Goal: Transaction & Acquisition: Obtain resource

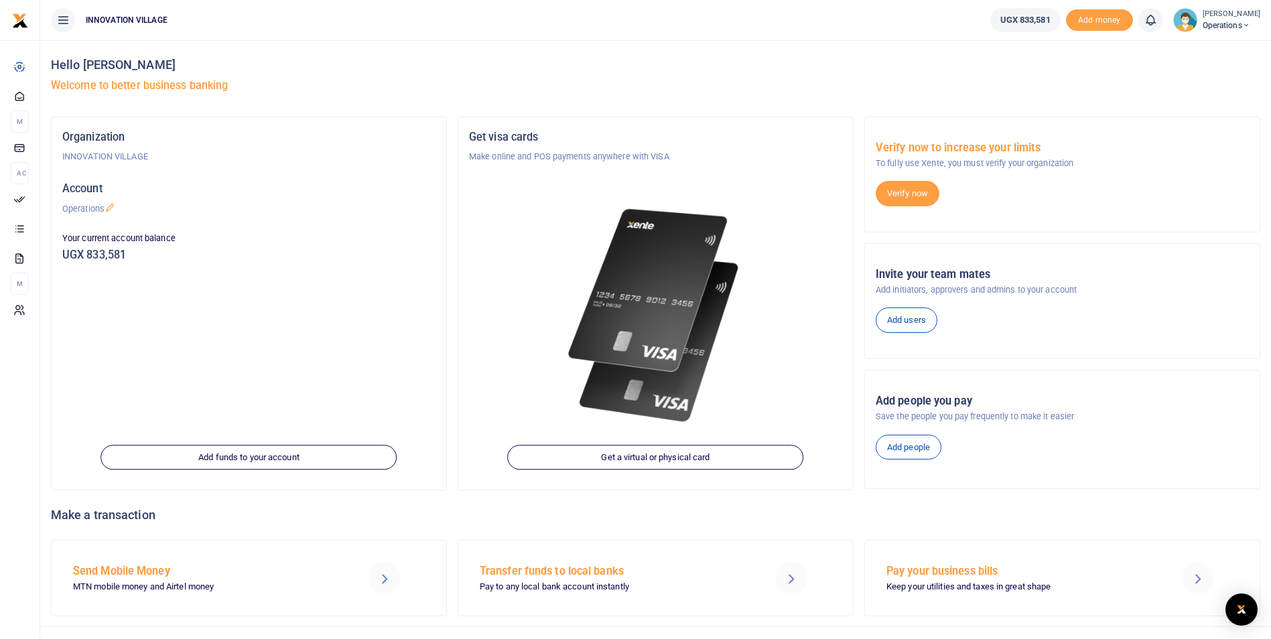
click at [75, 190] on h5 "Account" at bounding box center [248, 188] width 373 height 13
click at [92, 209] on p "Operations" at bounding box center [248, 208] width 373 height 13
click at [1232, 22] on span "Operations" at bounding box center [1232, 25] width 58 height 12
click at [1070, 80] on h5 "Welcome to better business banking" at bounding box center [656, 85] width 1210 height 13
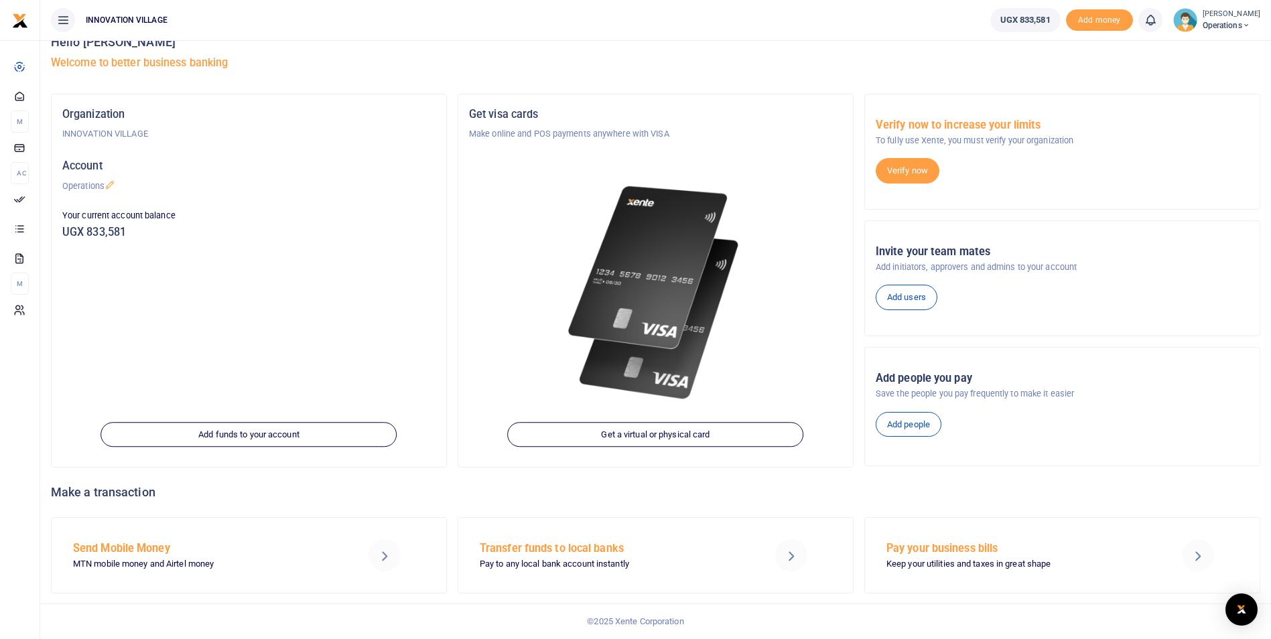
click at [1198, 555] on icon at bounding box center [1198, 556] width 16 height 16
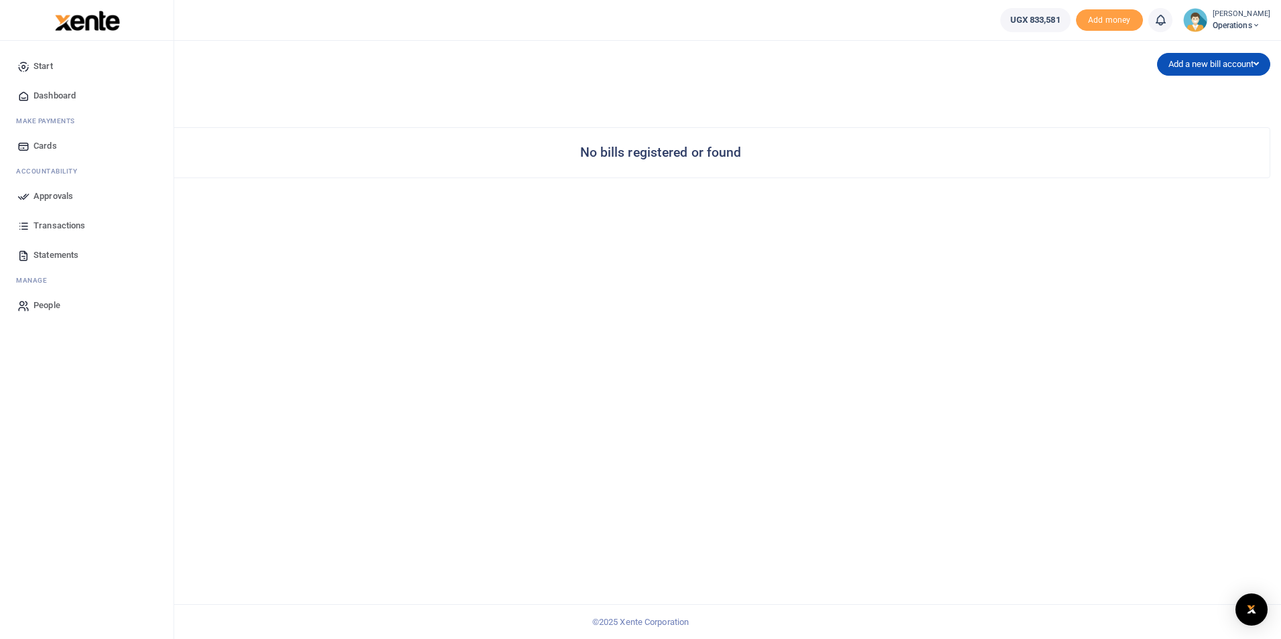
click at [51, 91] on span "Dashboard" at bounding box center [55, 95] width 42 height 13
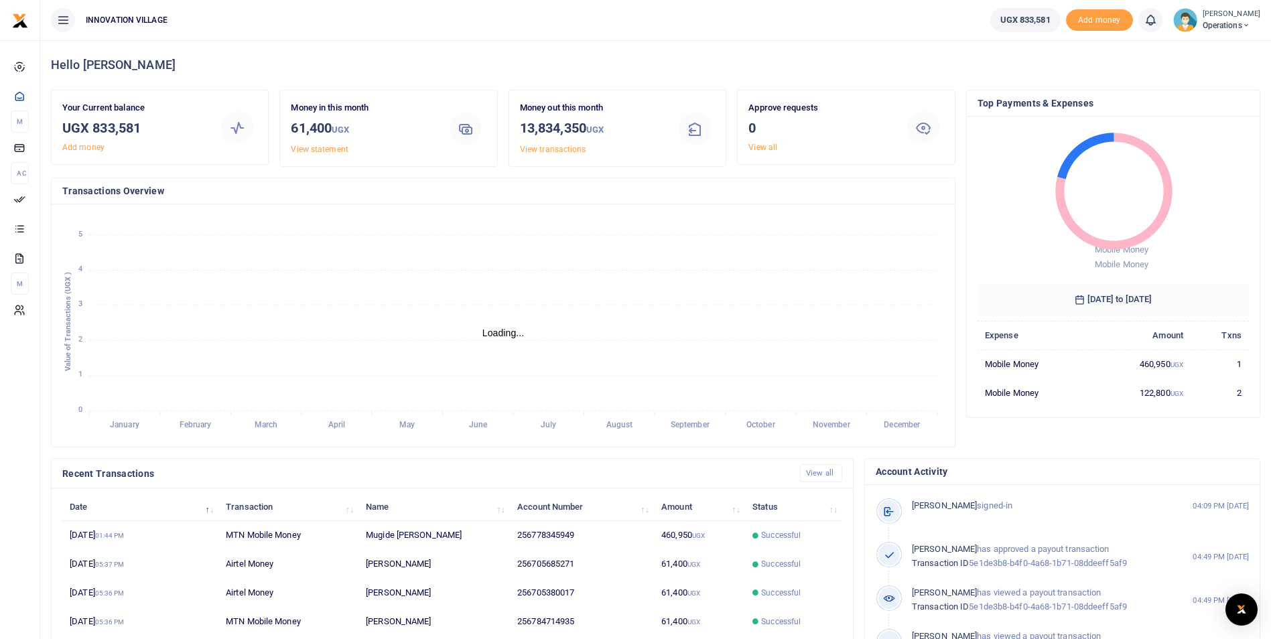
scroll to position [11, 11]
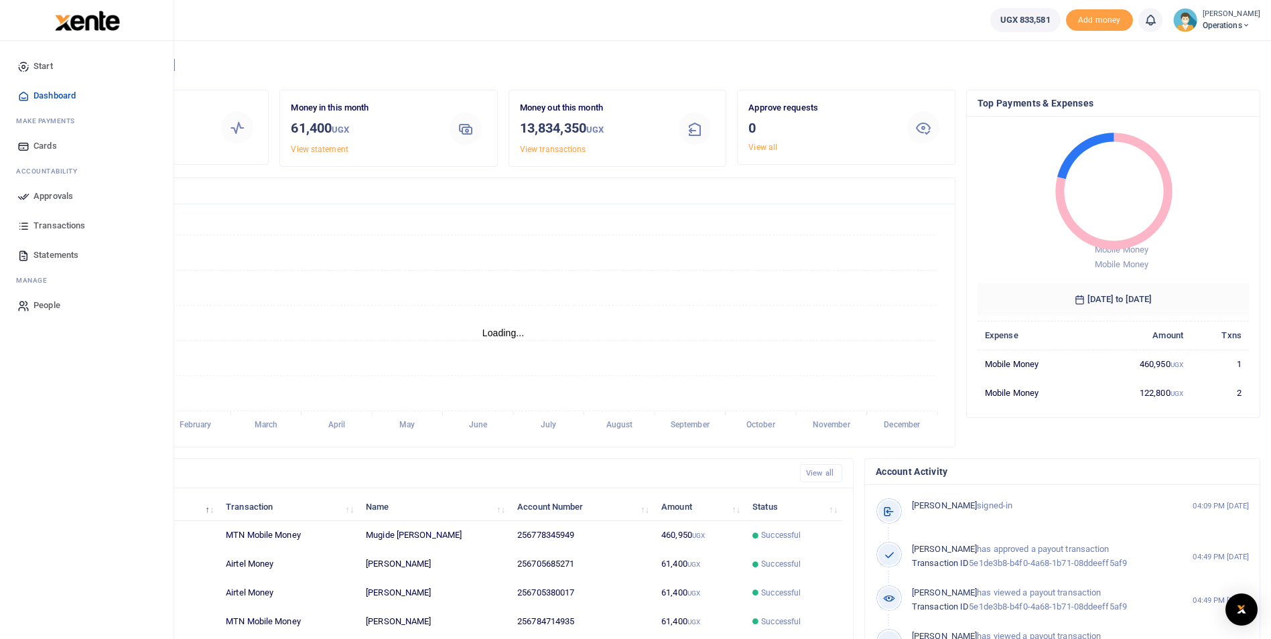
click at [46, 64] on span "Start" at bounding box center [43, 66] width 19 height 13
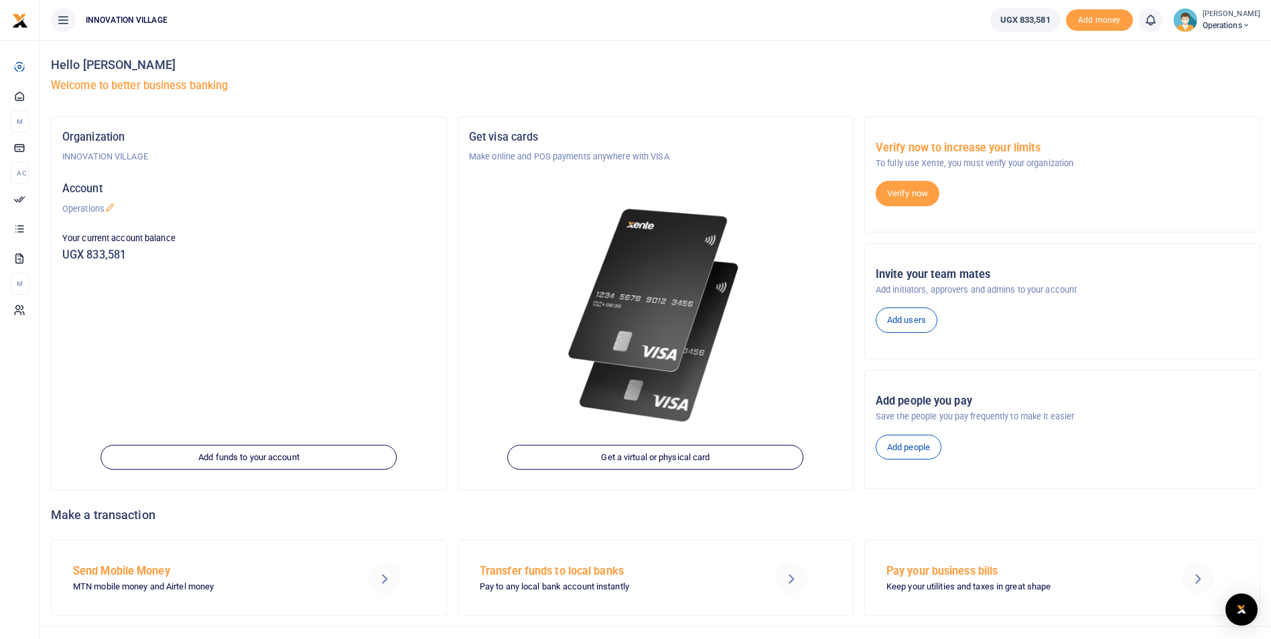
click at [1219, 17] on small "[PERSON_NAME]" at bounding box center [1232, 14] width 58 height 11
click at [1068, 78] on div "Hello Henry Kijjambu Welcome to better business banking" at bounding box center [656, 78] width 1210 height 76
click at [61, 16] on icon at bounding box center [62, 20] width 13 height 15
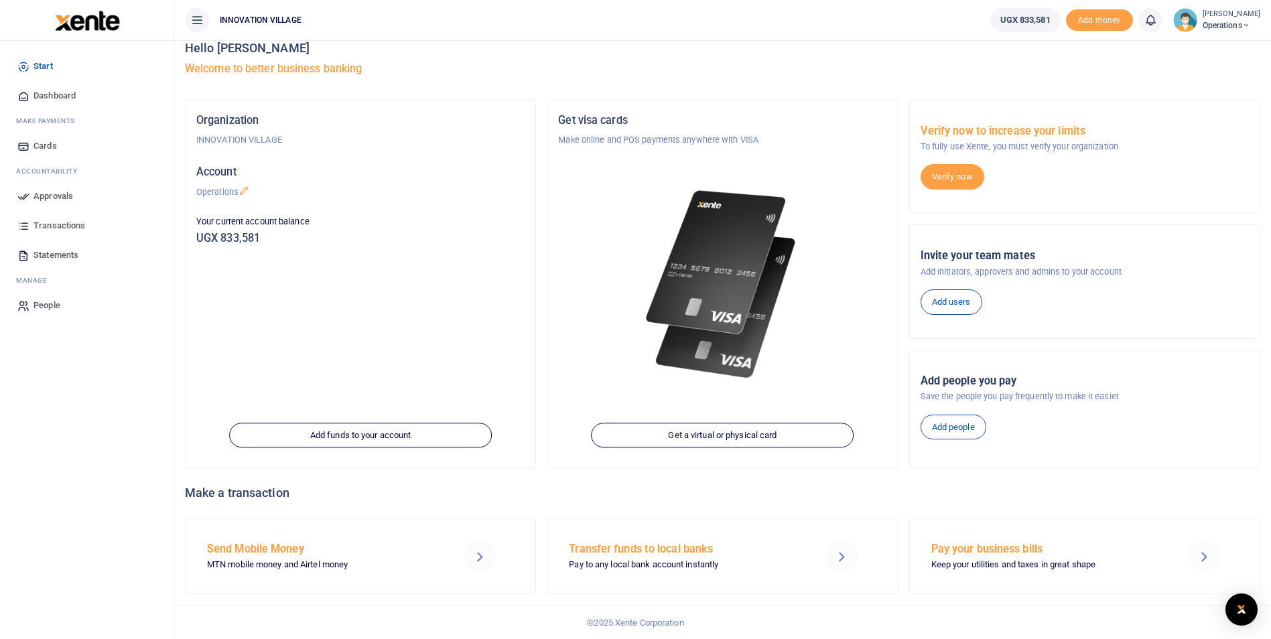
scroll to position [17, 0]
click at [1017, 72] on h5 "Welcome to better business banking" at bounding box center [723, 68] width 1076 height 13
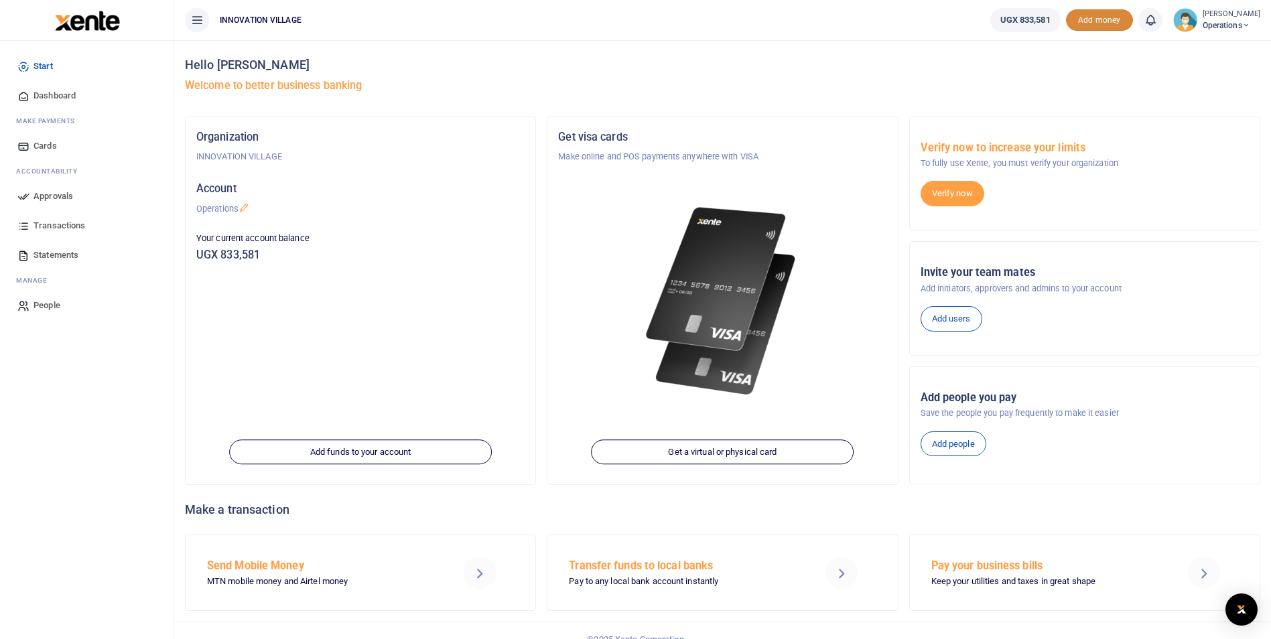
click at [1112, 17] on span "Add money" at bounding box center [1099, 20] width 67 height 22
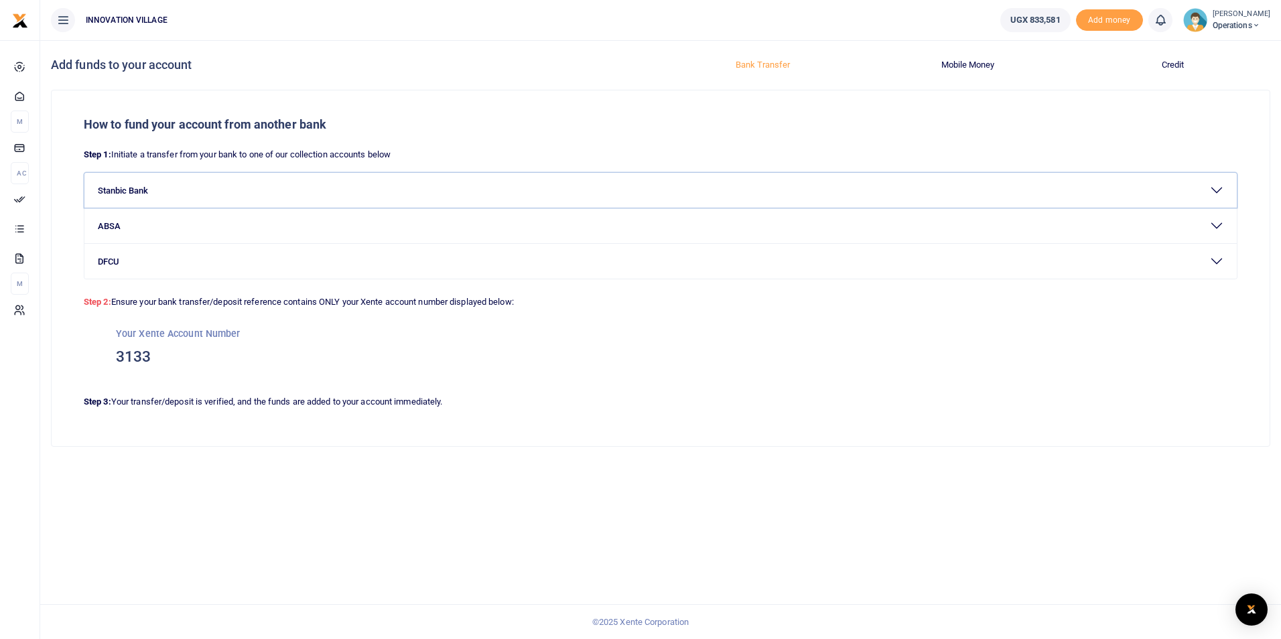
click at [137, 191] on button "Stanbic Bank" at bounding box center [660, 190] width 1153 height 35
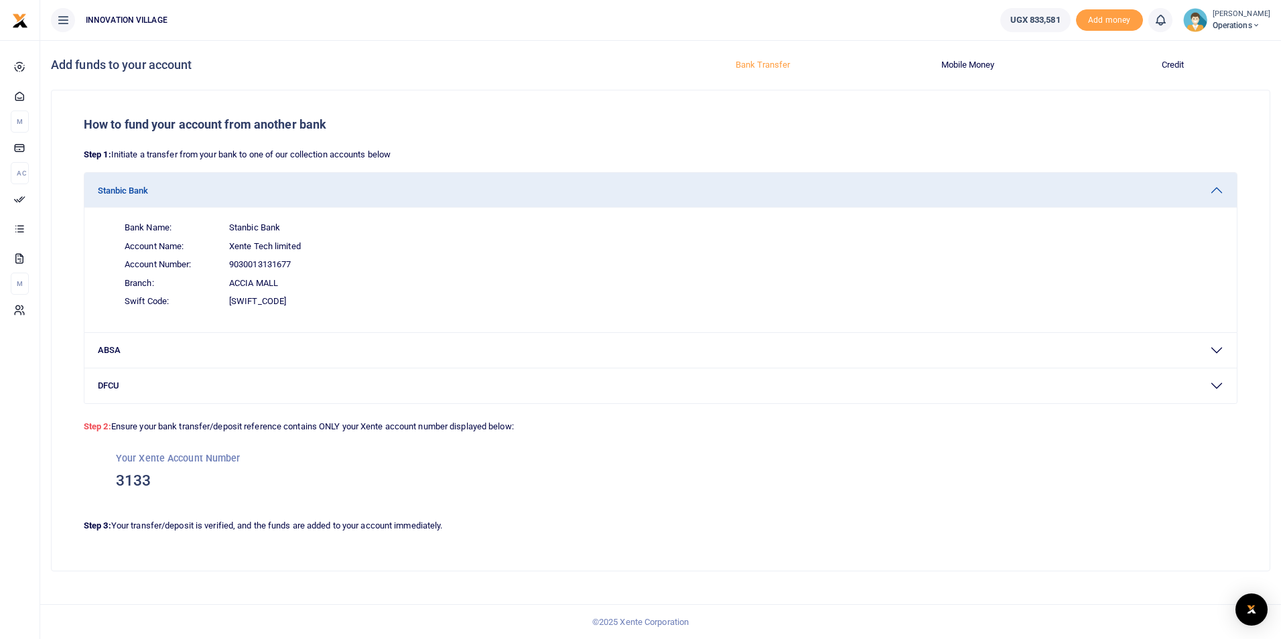
click at [233, 275] on span "Branch: [GEOGRAPHIC_DATA]" at bounding box center [669, 283] width 1110 height 19
